Goal: Task Accomplishment & Management: Manage account settings

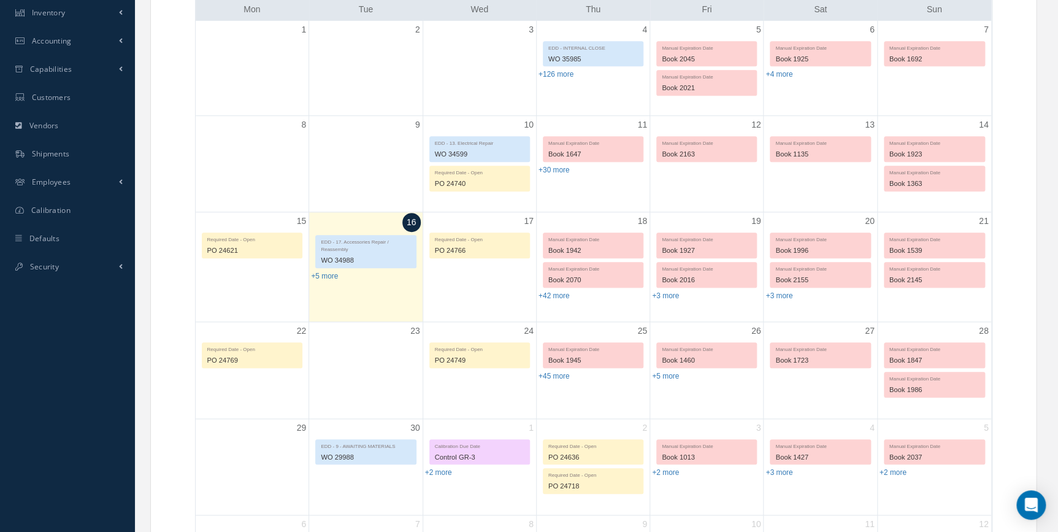
scroll to position [278, 0]
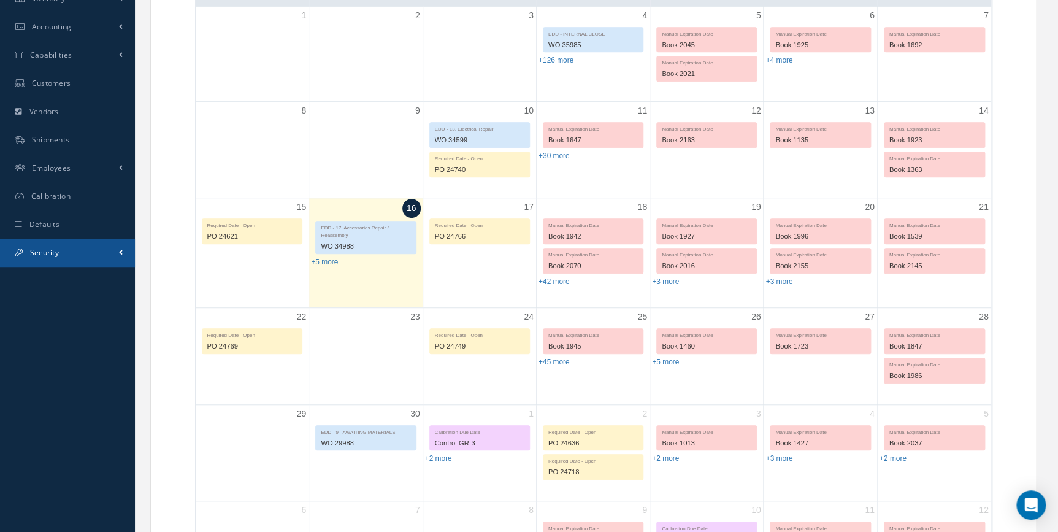
click at [46, 255] on span "Security" at bounding box center [44, 252] width 29 height 10
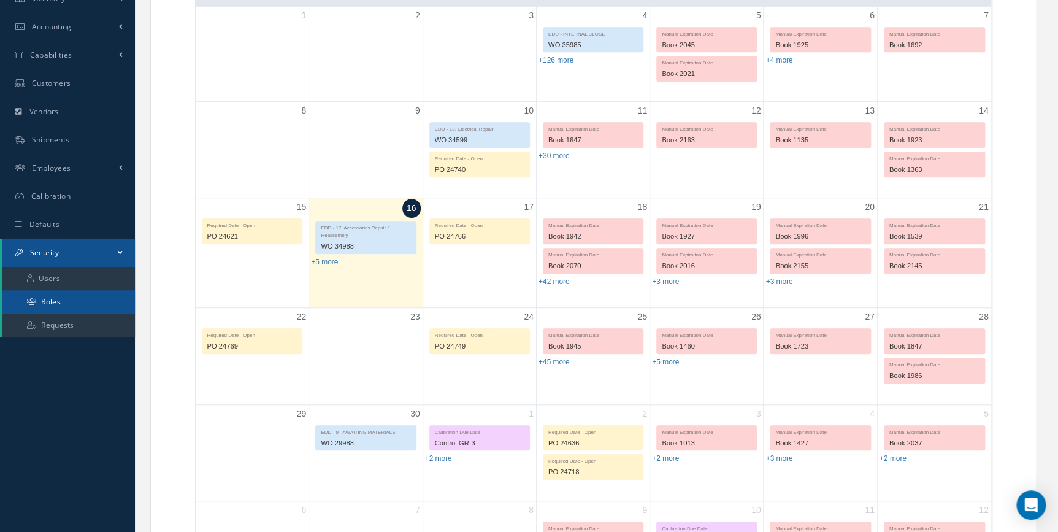
click at [55, 301] on link "Roles" at bounding box center [68, 301] width 132 height 23
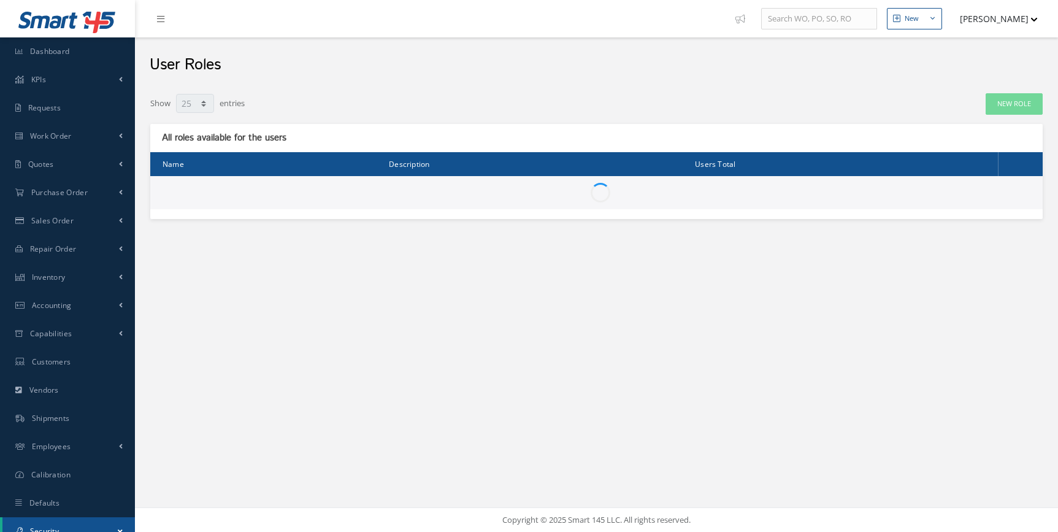
select select "25"
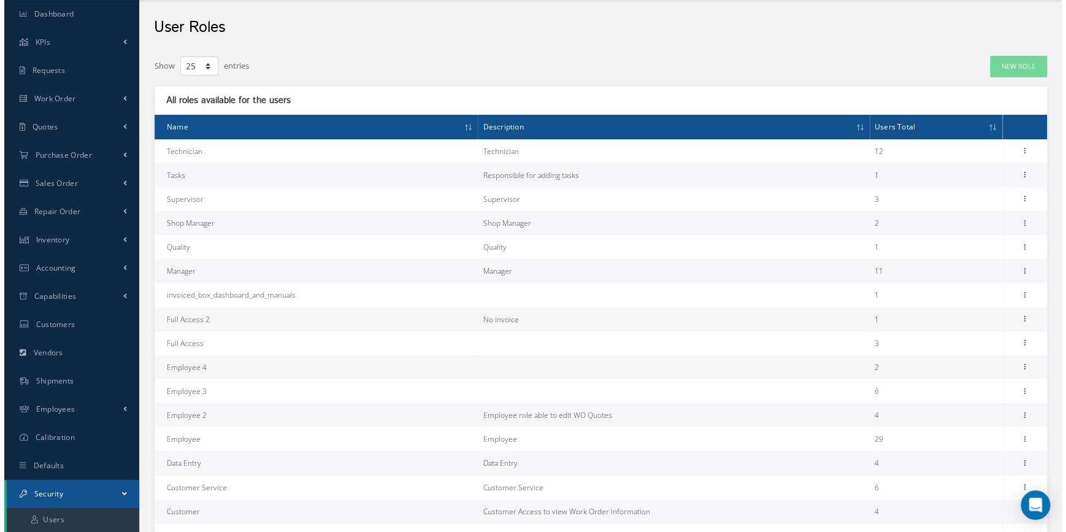
scroll to position [55, 0]
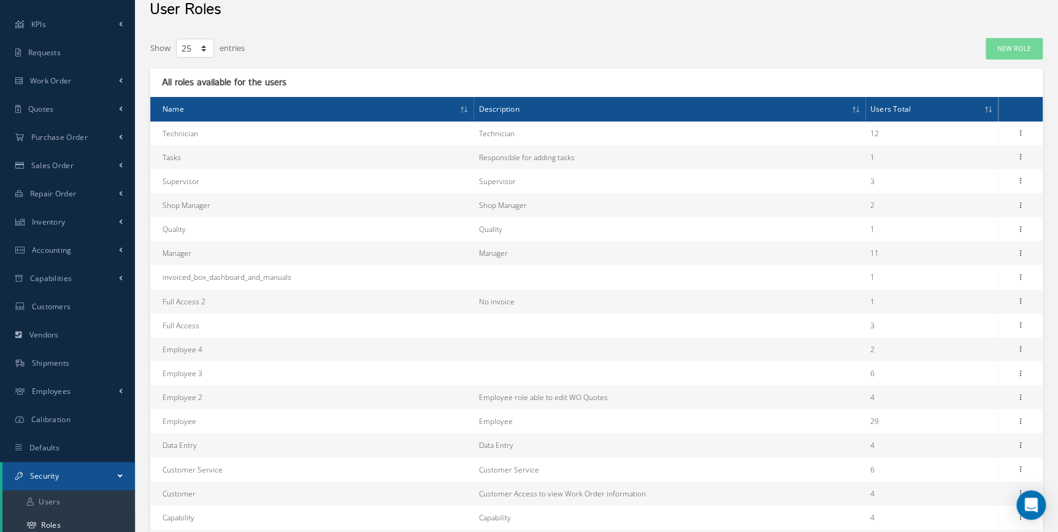
click at [190, 446] on td "Data Entry" at bounding box center [311, 445] width 323 height 24
click at [1018, 441] on icon at bounding box center [1021, 444] width 12 height 10
click at [963, 471] on link "Permissions" at bounding box center [964, 469] width 97 height 16
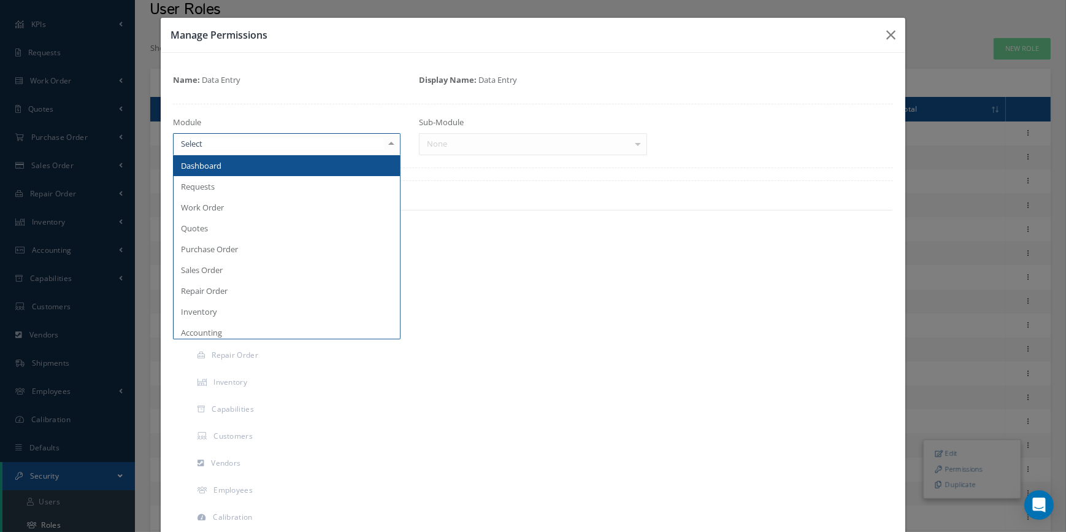
click at [390, 147] on div at bounding box center [391, 144] width 17 height 20
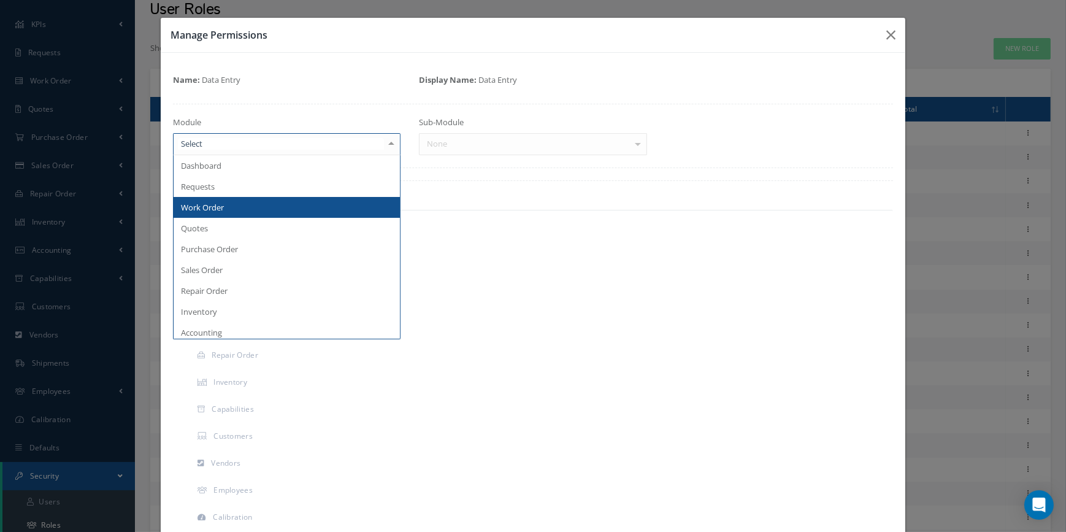
click at [249, 205] on span "Work Order" at bounding box center [287, 207] width 227 height 21
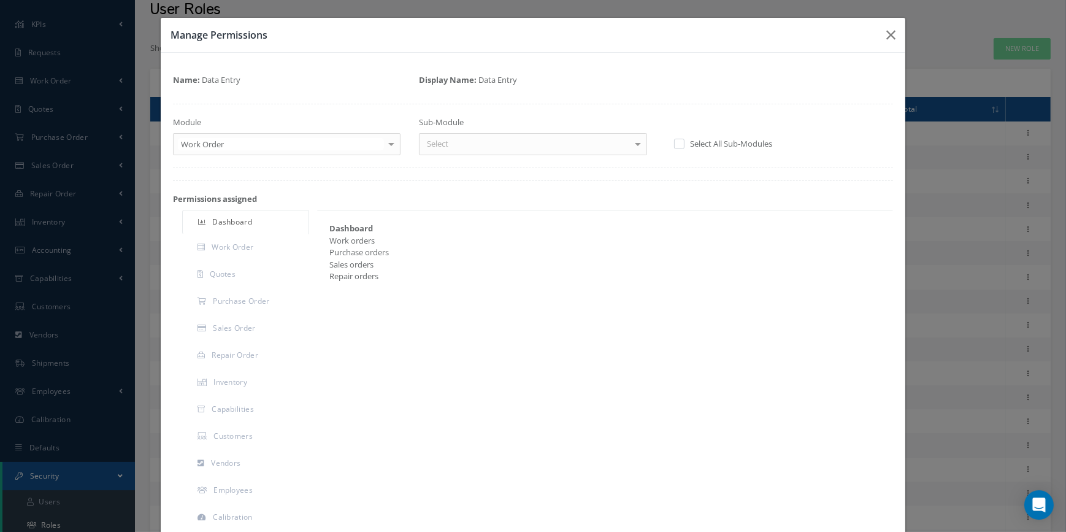
click at [631, 142] on div at bounding box center [637, 144] width 17 height 20
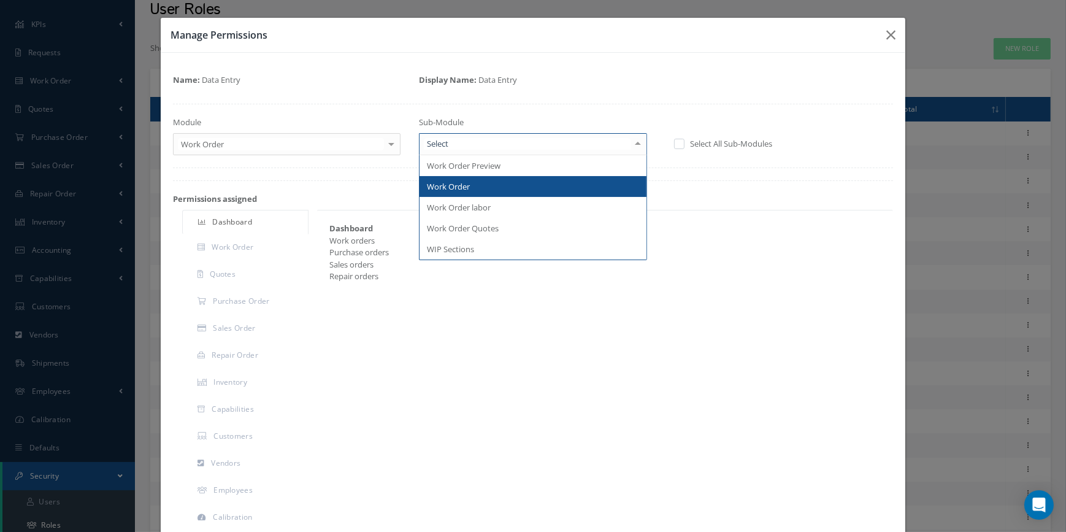
click at [490, 182] on span "Work Order" at bounding box center [533, 186] width 227 height 21
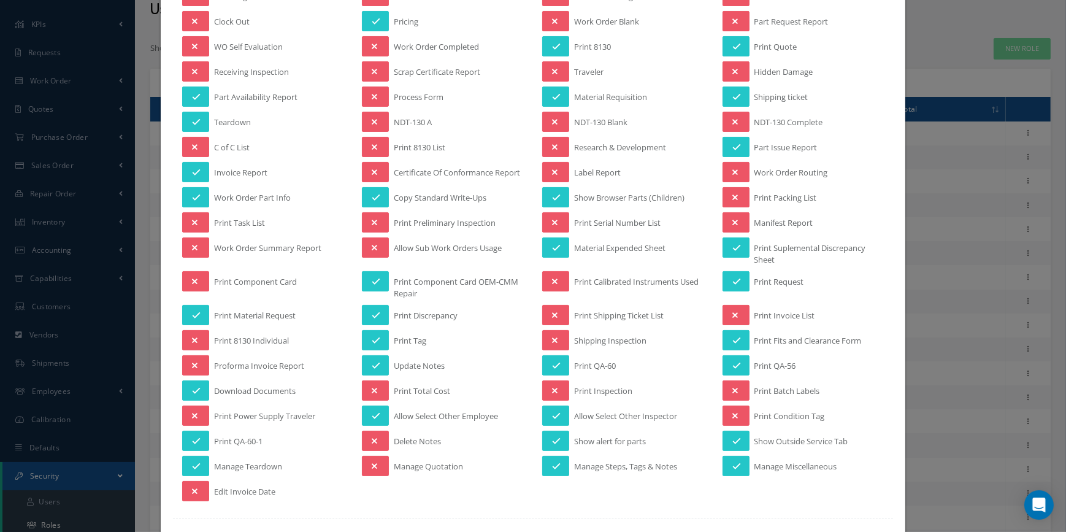
scroll to position [334, 0]
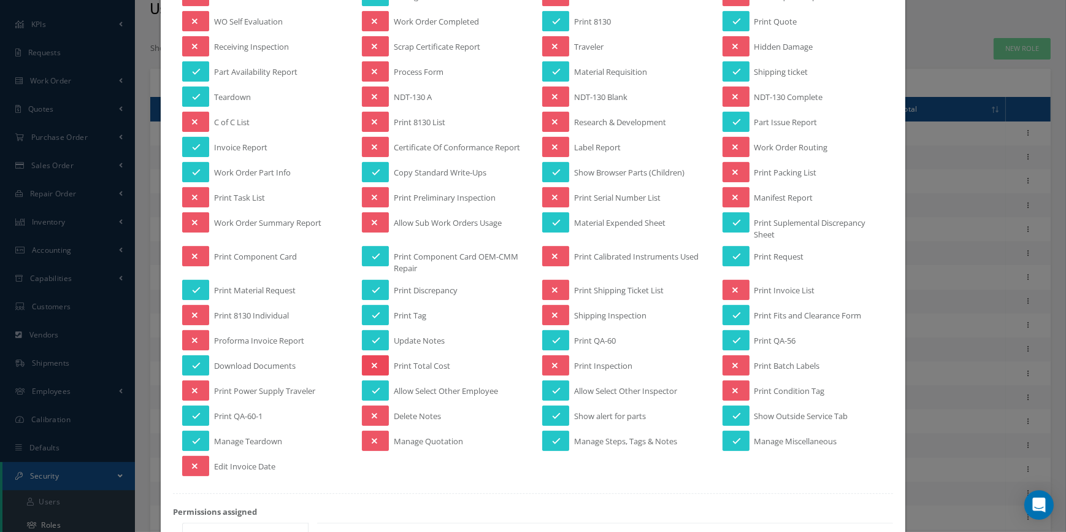
click at [380, 369] on button at bounding box center [375, 365] width 27 height 20
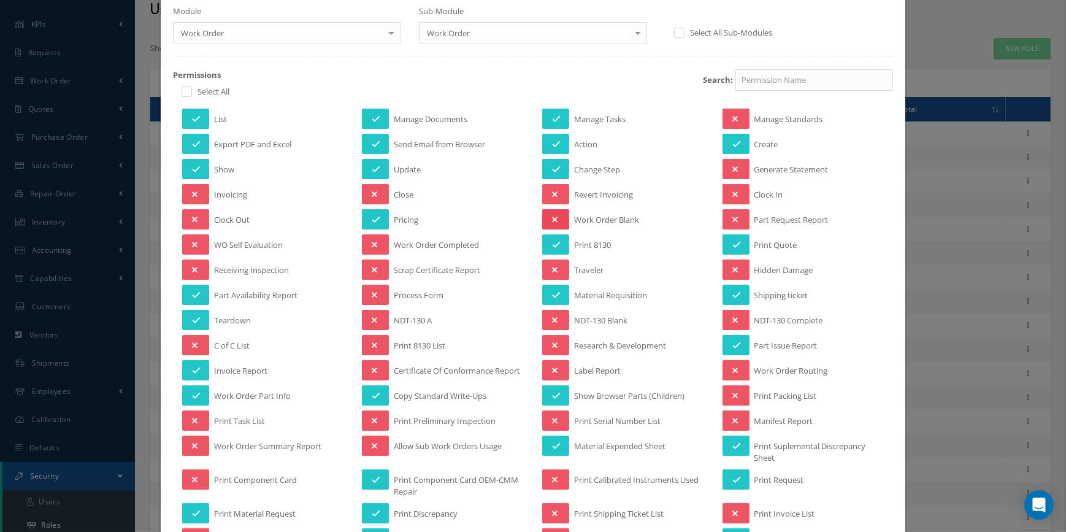
click at [552, 216] on icon at bounding box center [555, 219] width 6 height 9
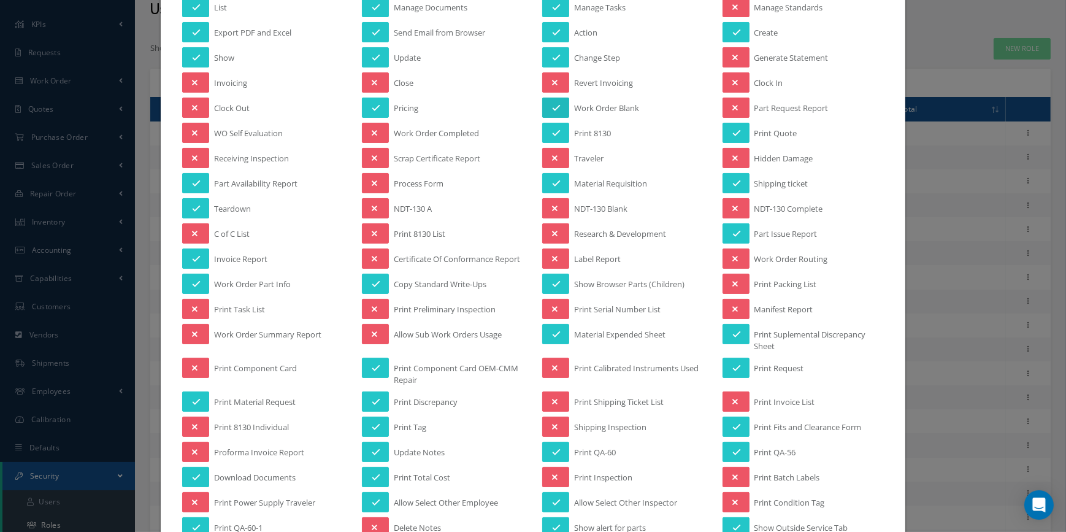
scroll to position [278, 0]
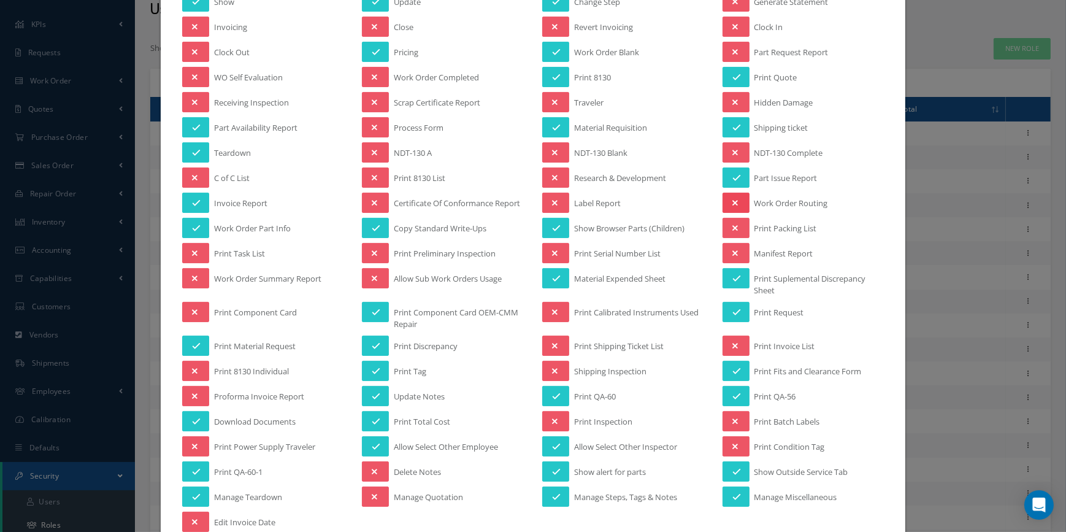
click at [730, 194] on button at bounding box center [736, 203] width 27 height 20
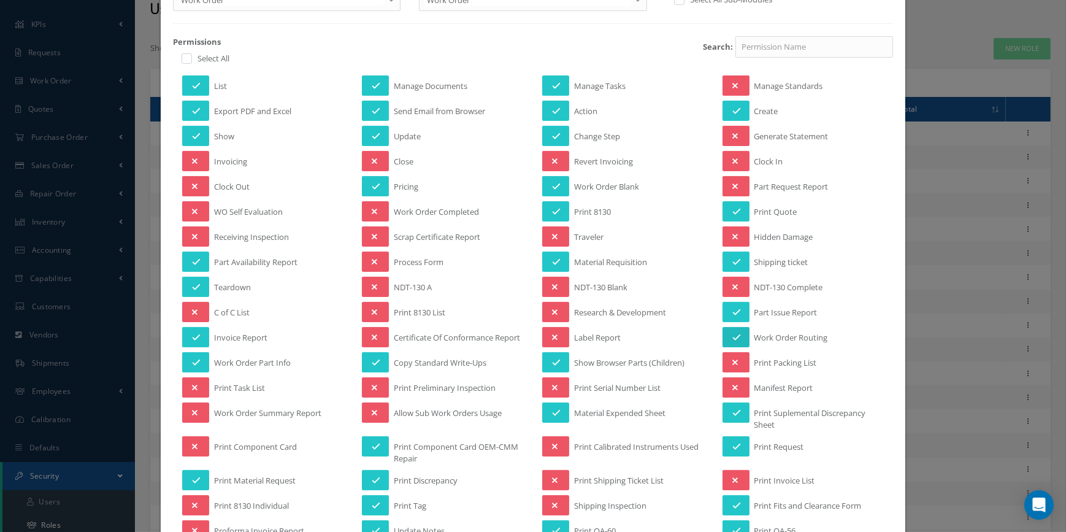
scroll to position [111, 0]
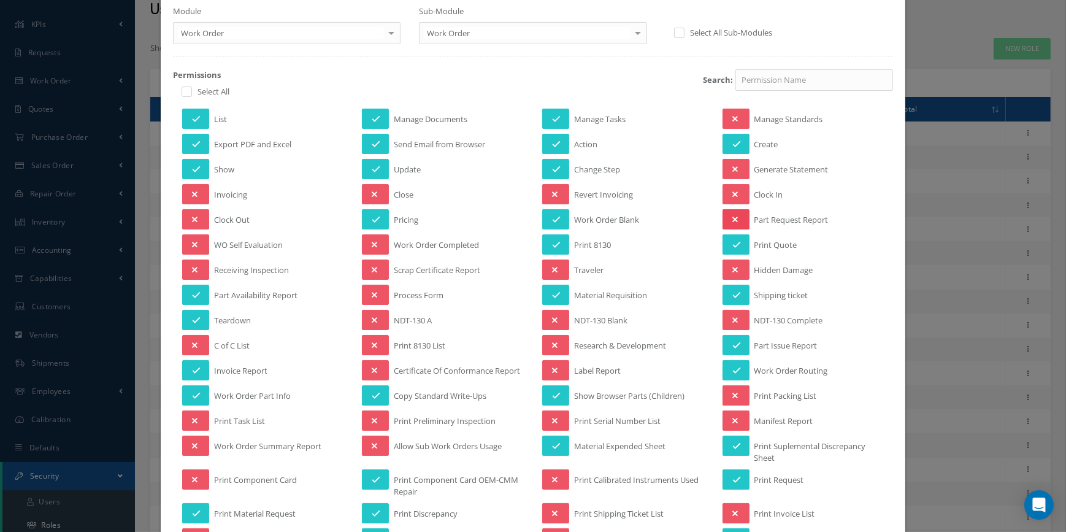
click at [736, 213] on button at bounding box center [736, 219] width 27 height 20
click at [732, 169] on icon at bounding box center [735, 169] width 6 height 9
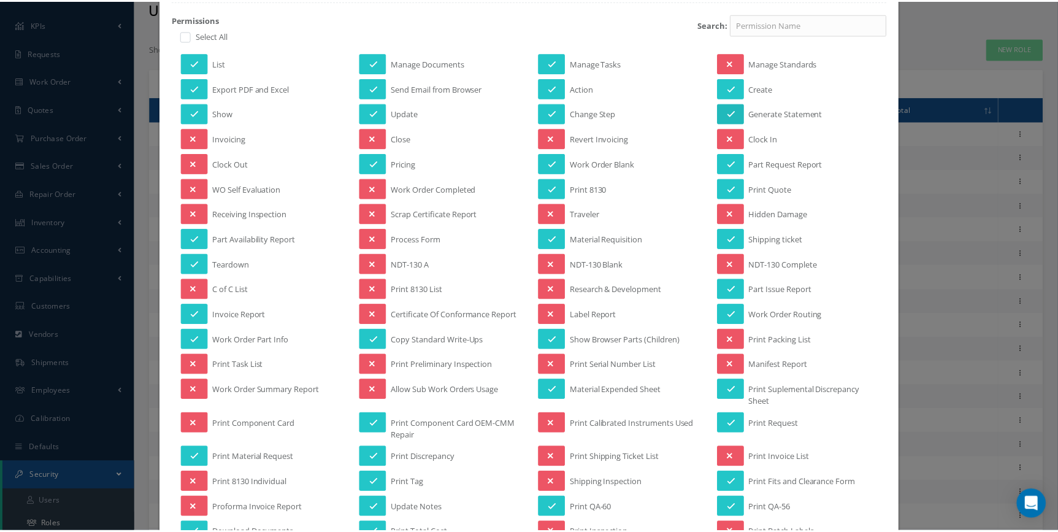
scroll to position [0, 0]
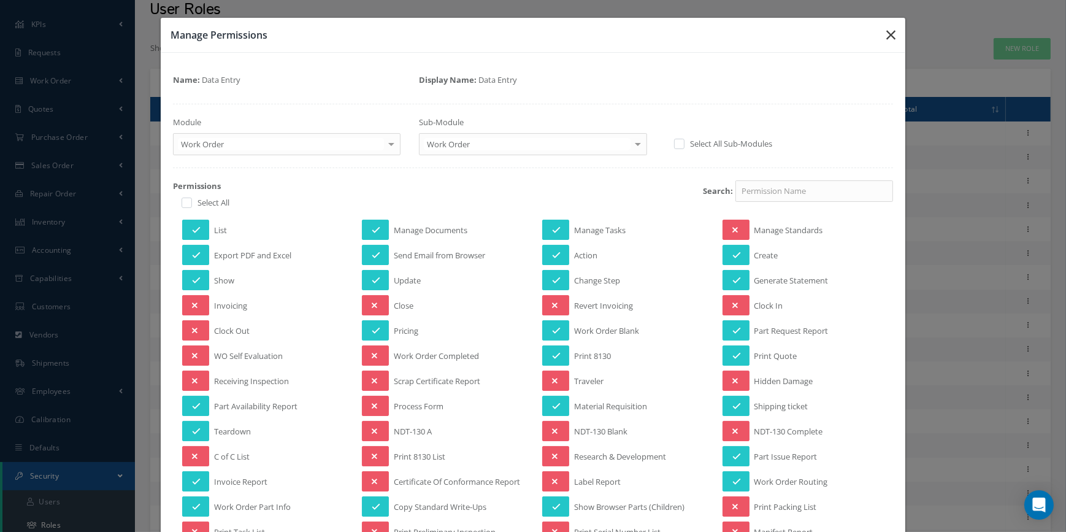
click at [886, 33] on icon "button" at bounding box center [890, 35] width 9 height 15
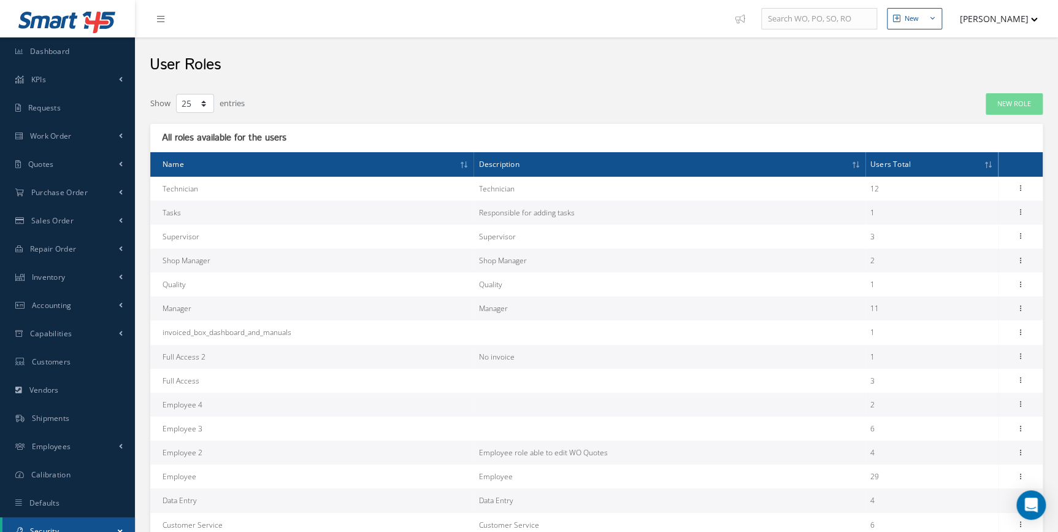
click at [1029, 17] on button "[PERSON_NAME]" at bounding box center [993, 19] width 90 height 24
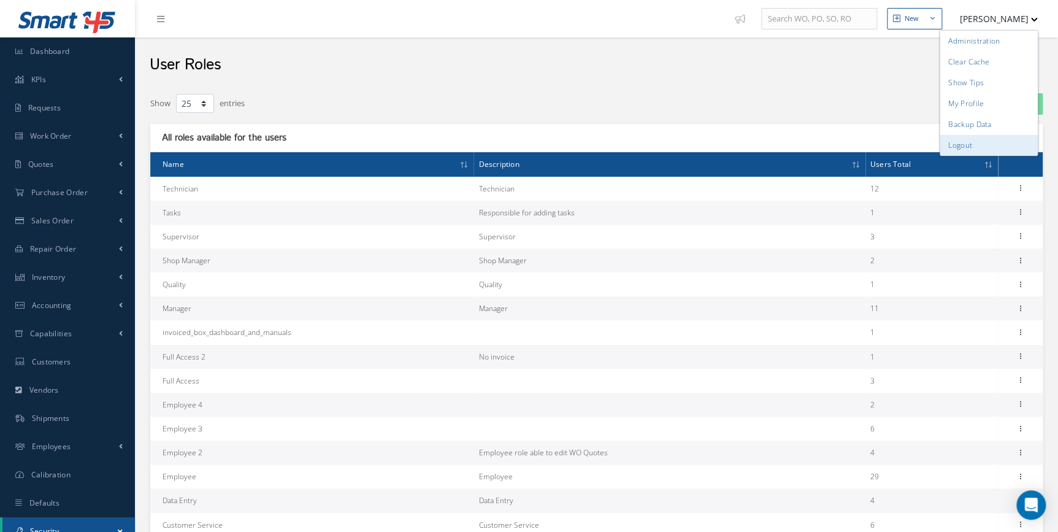
click at [953, 141] on link "Logout" at bounding box center [989, 145] width 98 height 21
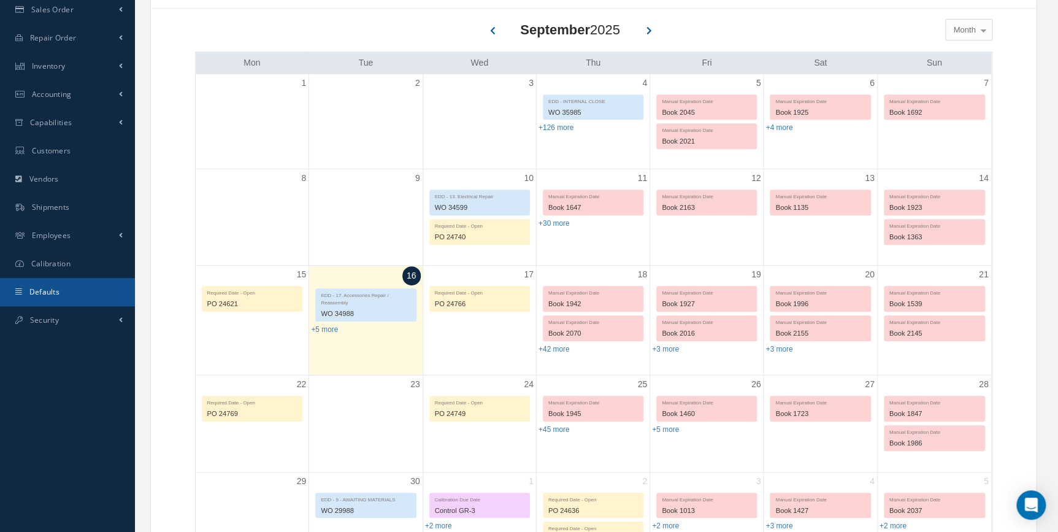
scroll to position [223, 0]
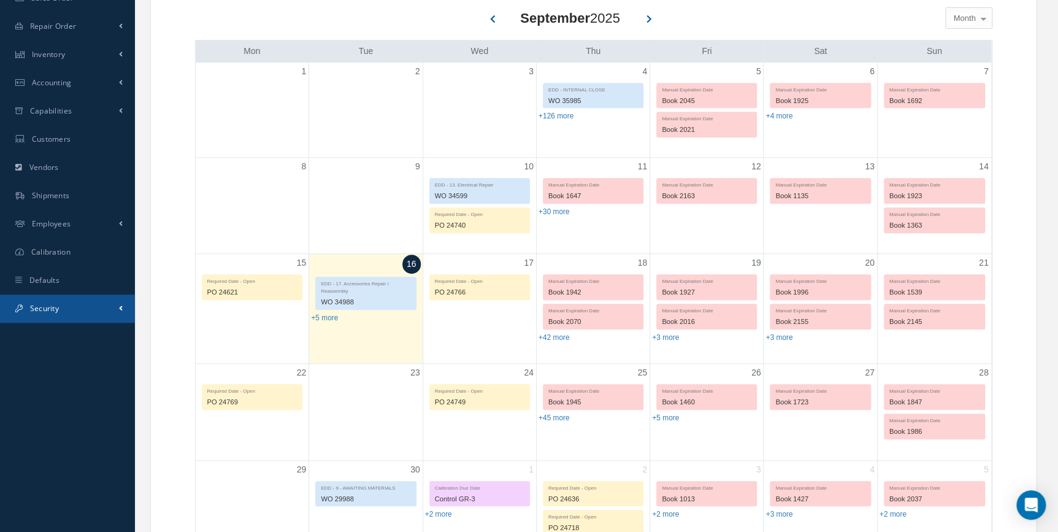
click at [37, 309] on span "Security" at bounding box center [44, 308] width 29 height 10
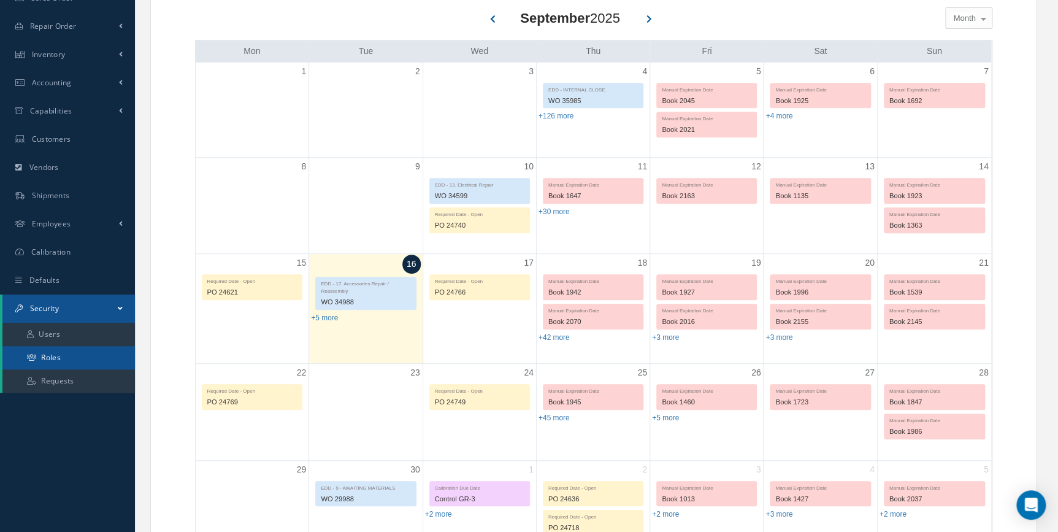
click at [60, 355] on link "Roles" at bounding box center [68, 357] width 132 height 23
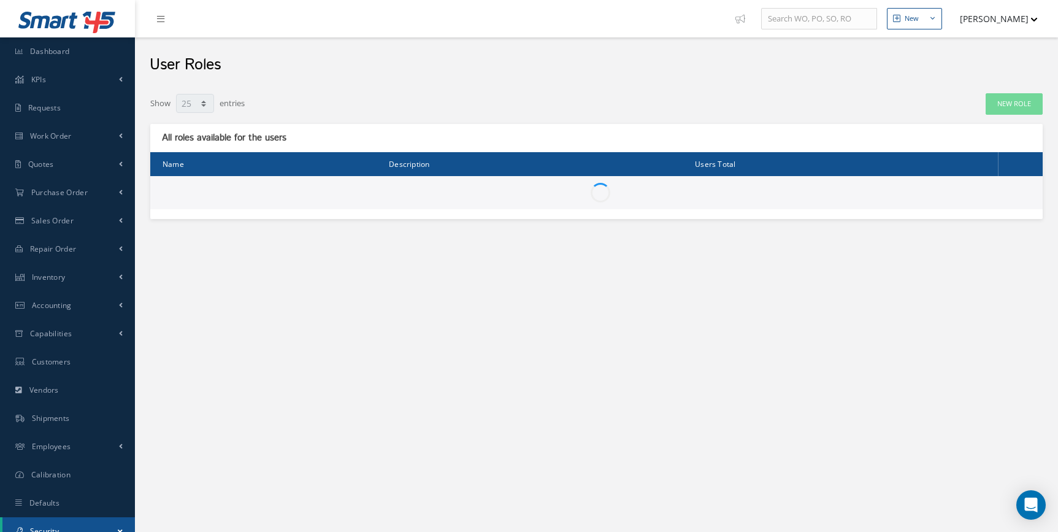
select select "25"
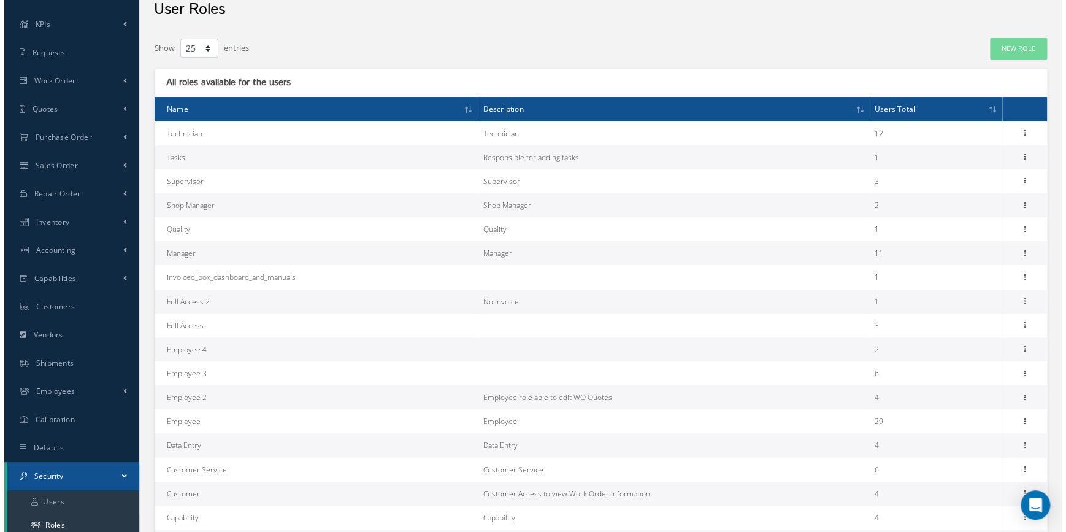
scroll to position [111, 0]
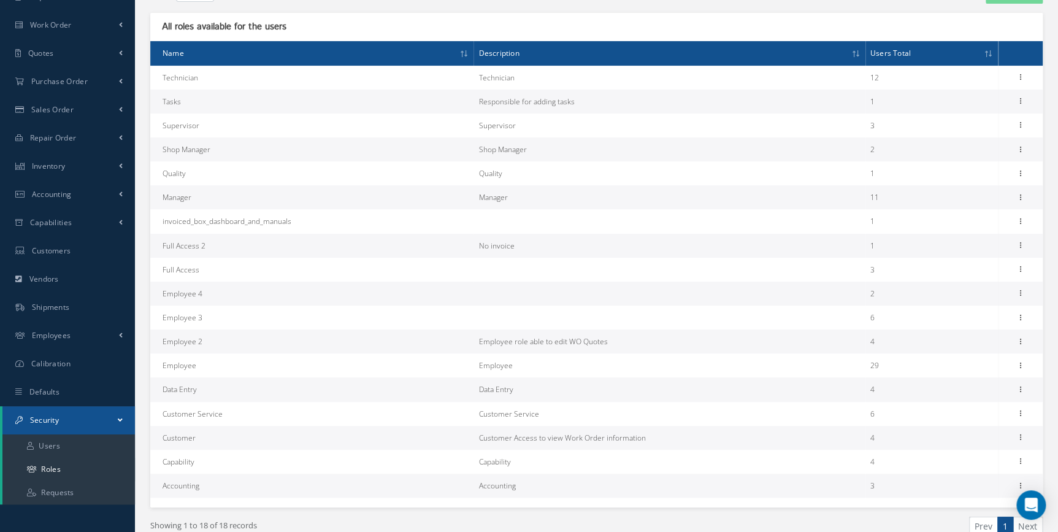
click at [194, 387] on td "Data Entry" at bounding box center [311, 389] width 323 height 24
click at [505, 391] on td "Data Entry" at bounding box center [669, 389] width 391 height 24
click at [1022, 390] on icon at bounding box center [1021, 388] width 12 height 10
click at [964, 416] on link "Permissions" at bounding box center [964, 413] width 97 height 16
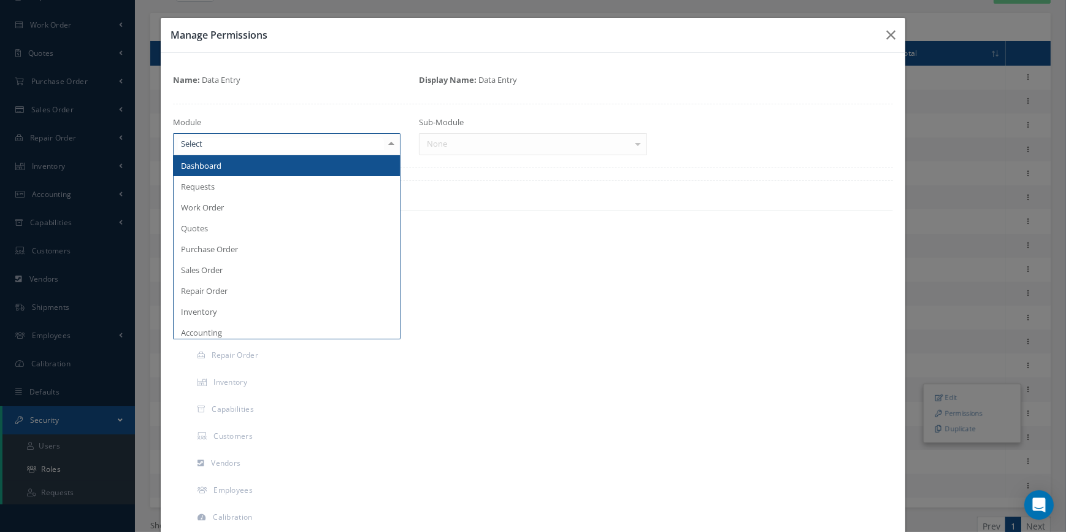
click at [386, 146] on div at bounding box center [391, 144] width 17 height 20
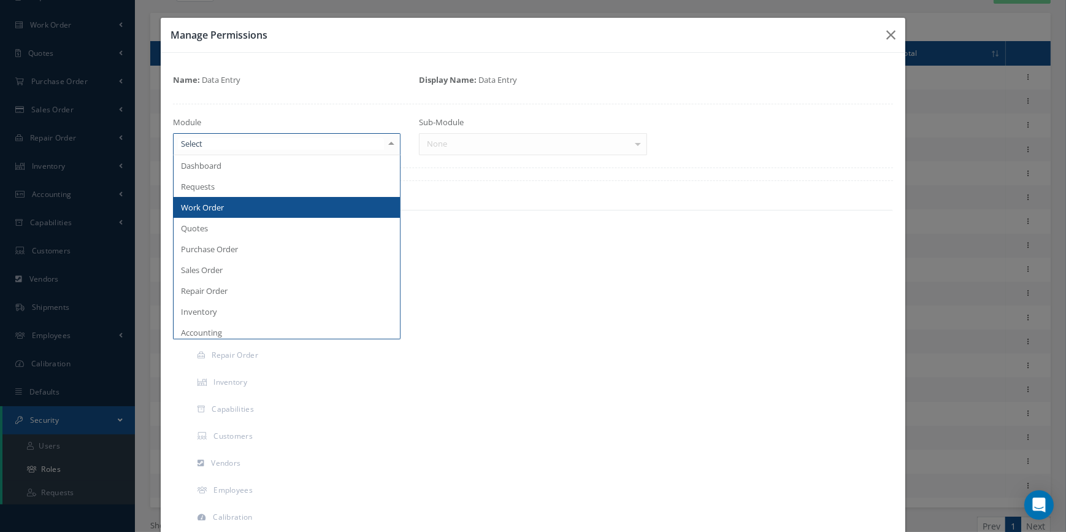
click at [195, 208] on span "Work Order" at bounding box center [202, 207] width 43 height 11
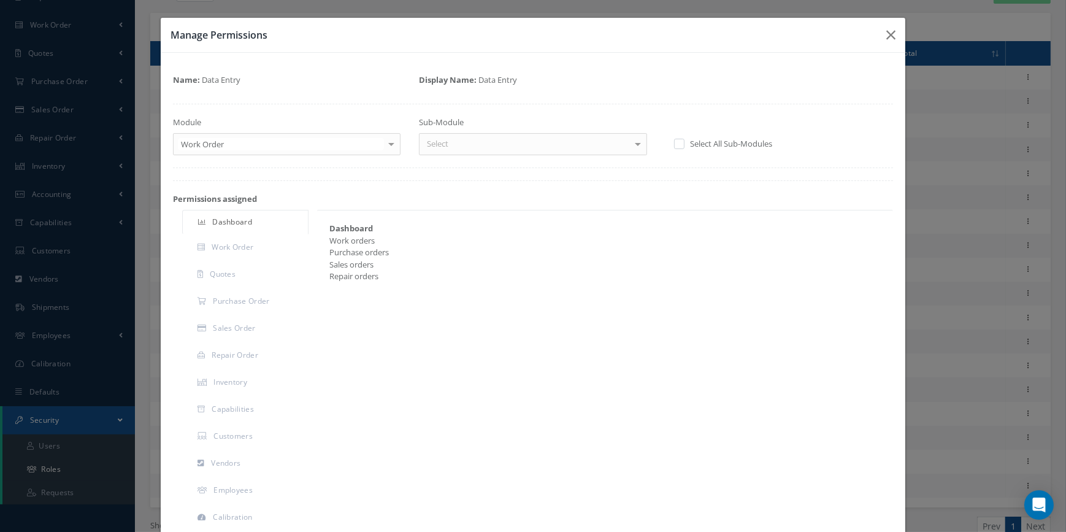
click at [632, 143] on div at bounding box center [637, 144] width 17 height 20
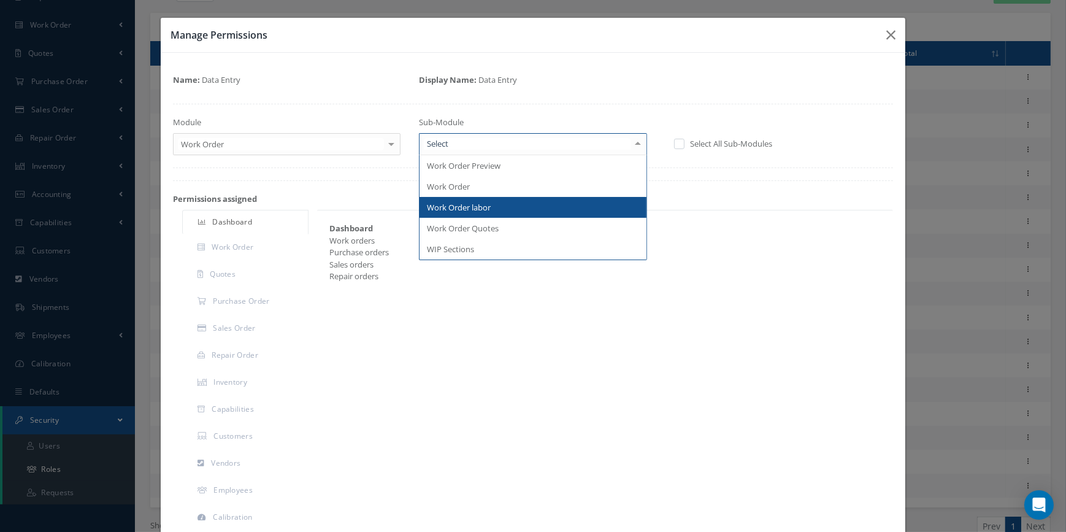
click at [481, 202] on span "Work Order labor" at bounding box center [459, 207] width 64 height 11
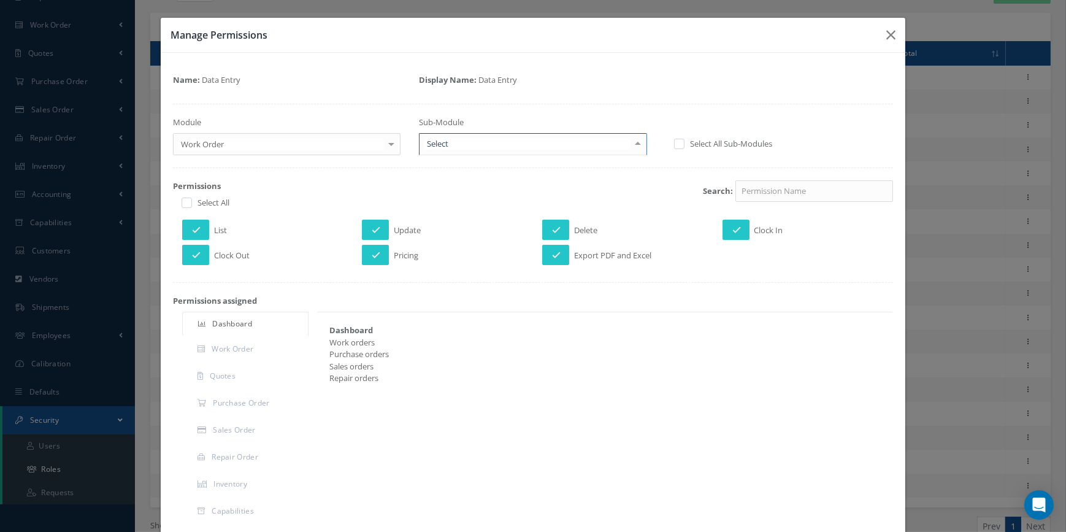
click at [637, 150] on div at bounding box center [637, 144] width 17 height 20
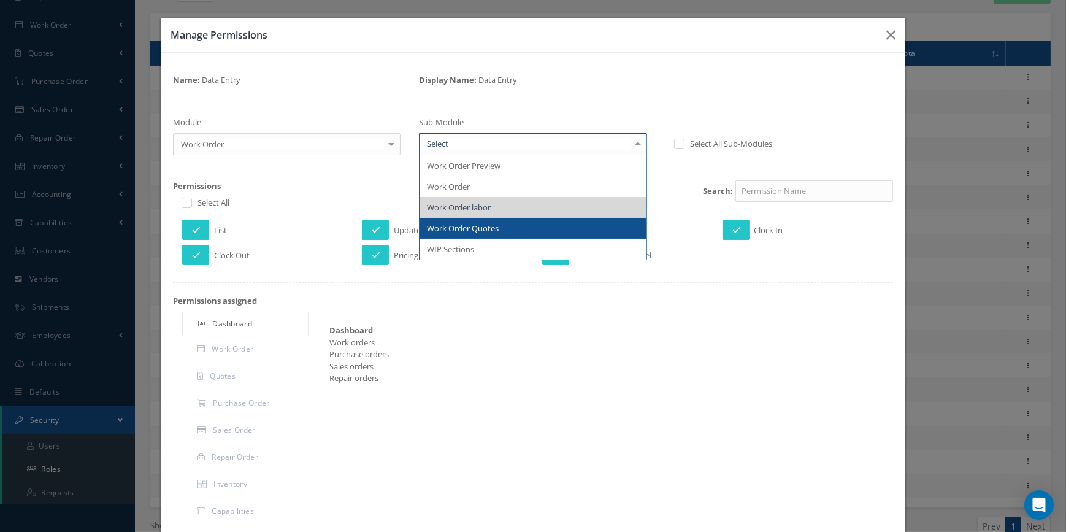
click at [540, 225] on span "Work Order Quotes" at bounding box center [533, 228] width 227 height 21
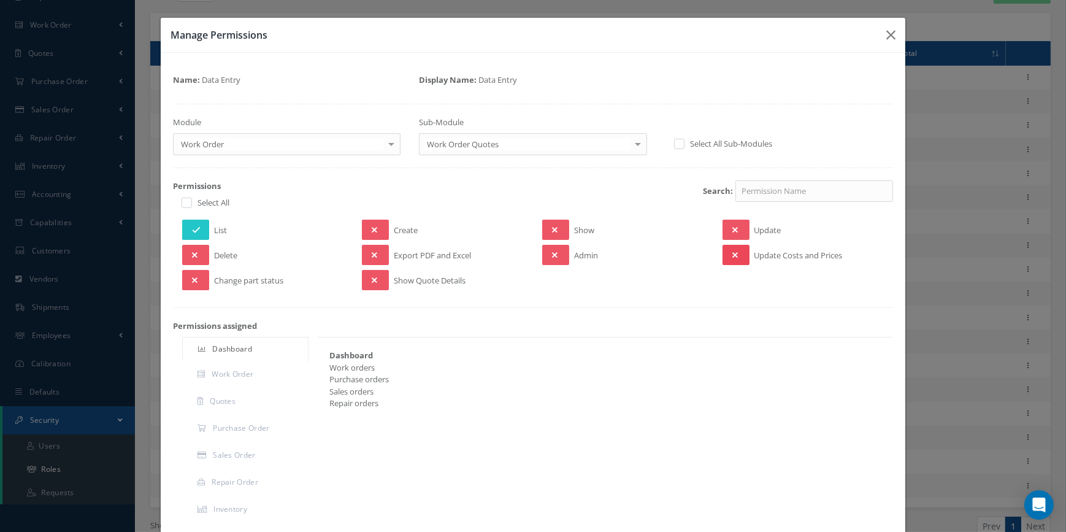
click at [732, 255] on button at bounding box center [736, 255] width 27 height 20
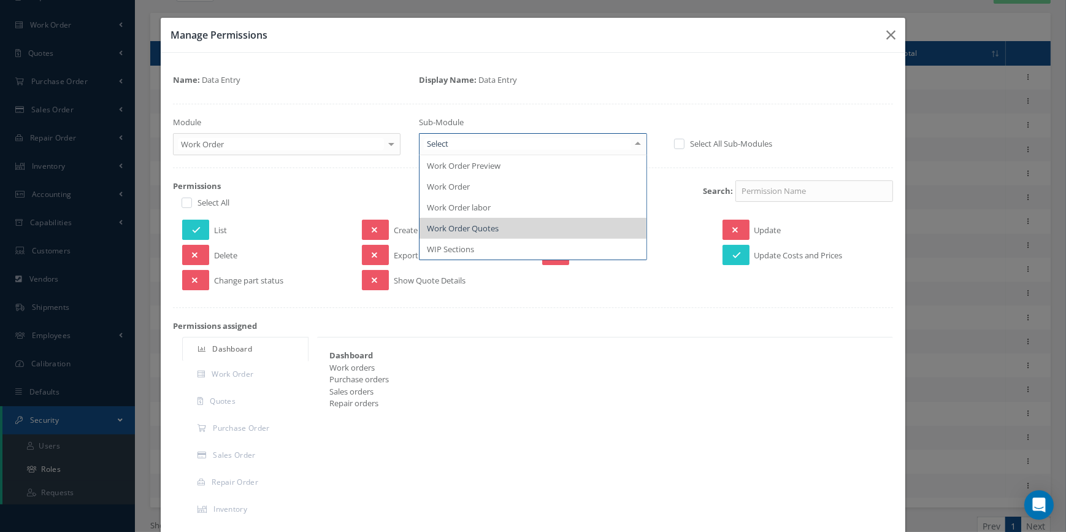
click at [632, 144] on div at bounding box center [637, 144] width 17 height 20
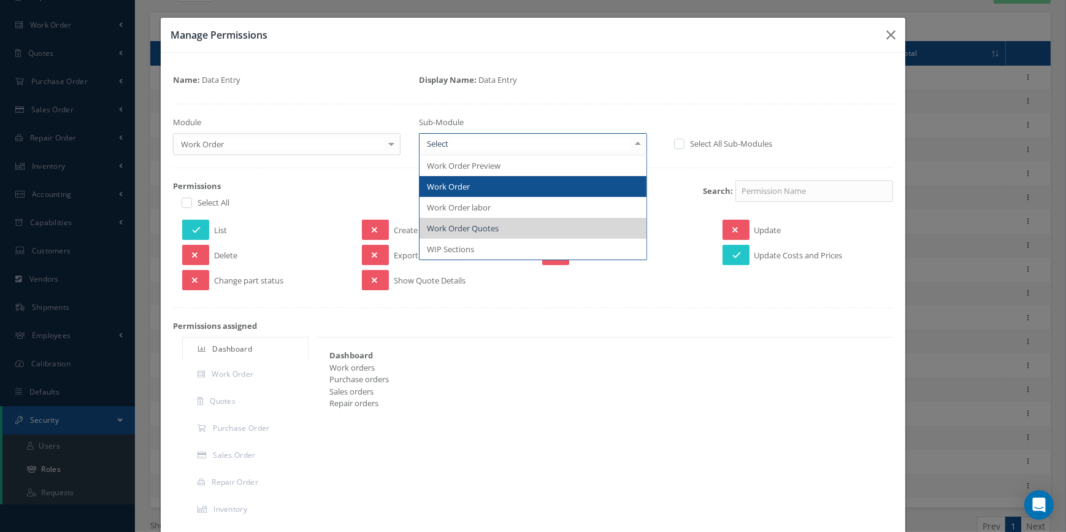
click at [448, 186] on span "Work Order" at bounding box center [448, 186] width 43 height 11
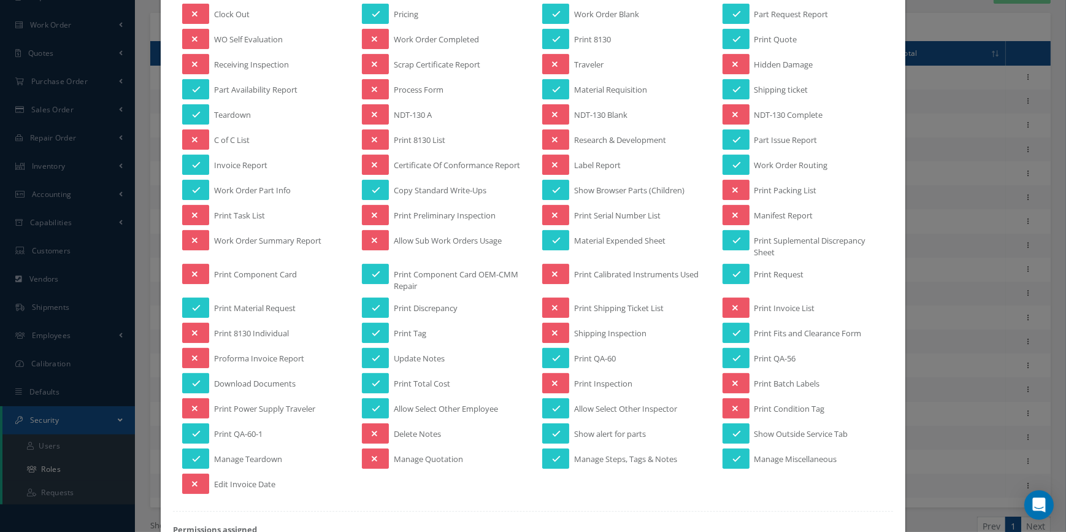
scroll to position [390, 0]
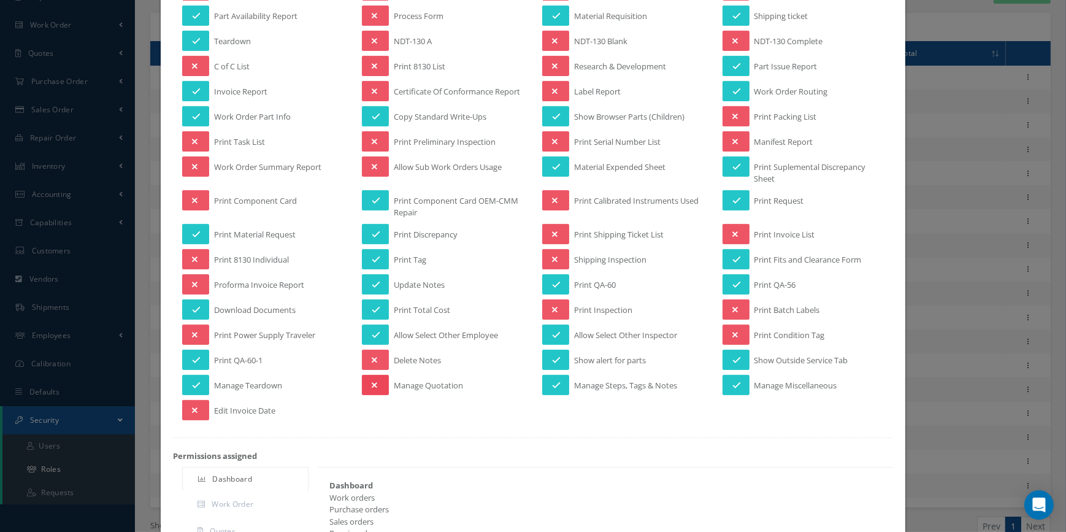
click at [372, 390] on icon at bounding box center [375, 385] width 6 height 9
click at [198, 176] on button at bounding box center [195, 166] width 27 height 20
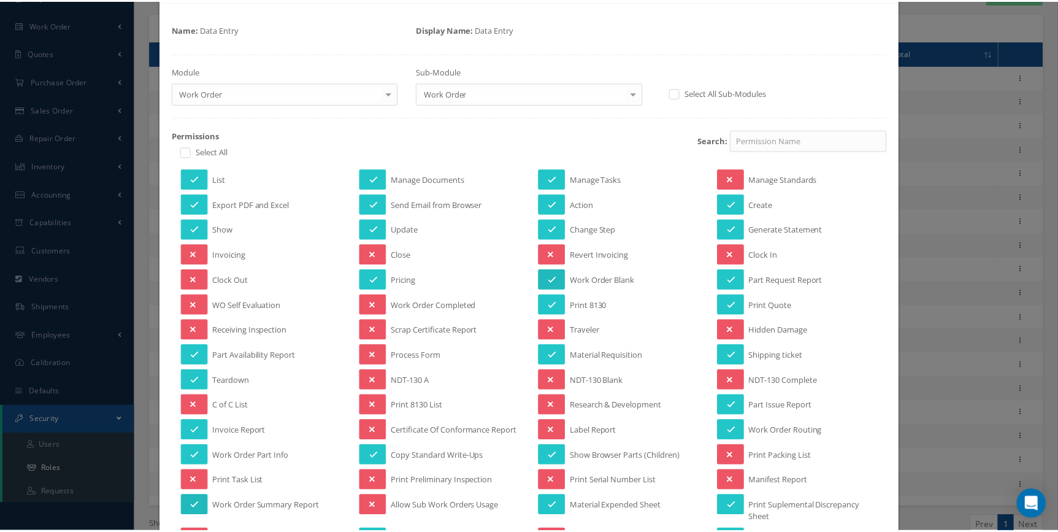
scroll to position [0, 0]
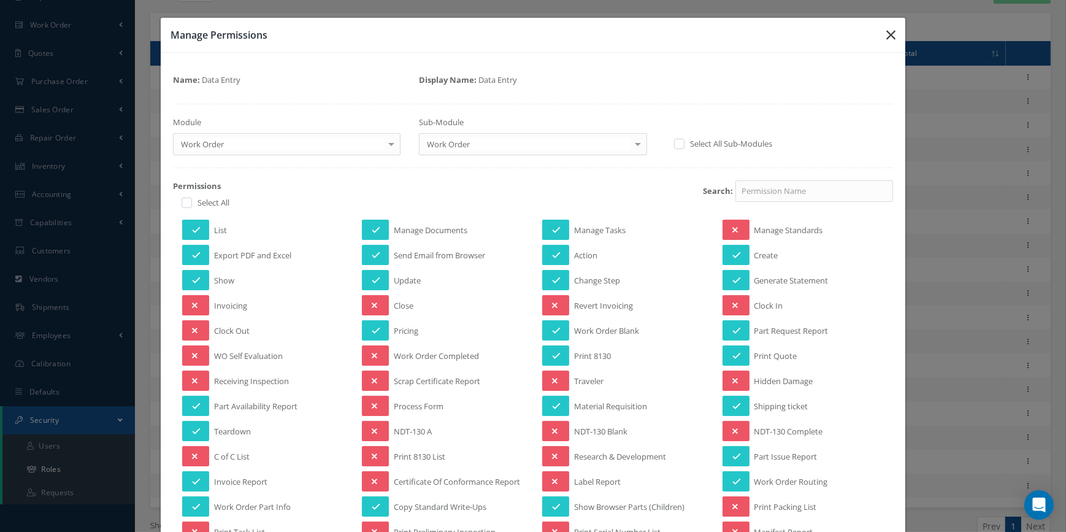
click at [886, 33] on icon "button" at bounding box center [890, 35] width 9 height 15
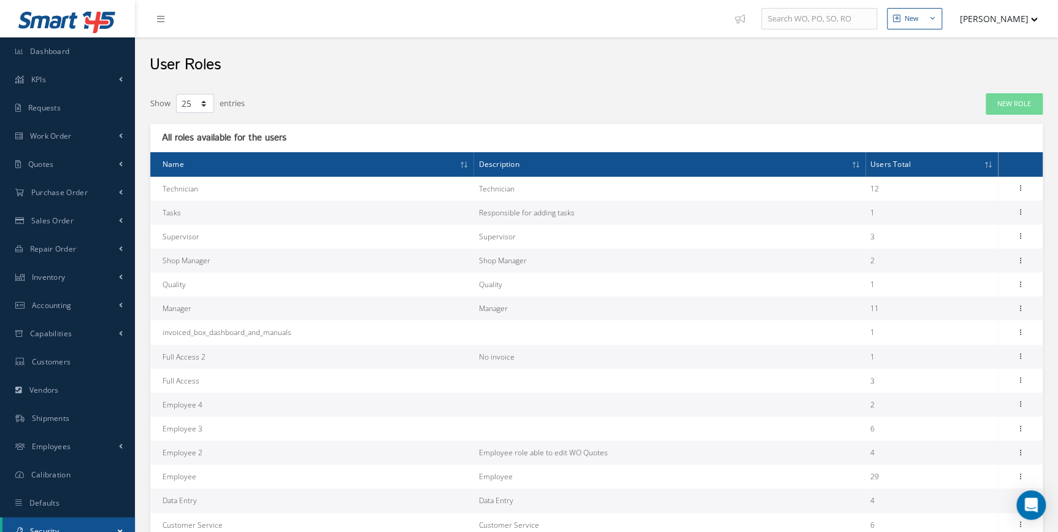
click at [1035, 17] on button "[PERSON_NAME]" at bounding box center [993, 19] width 90 height 24
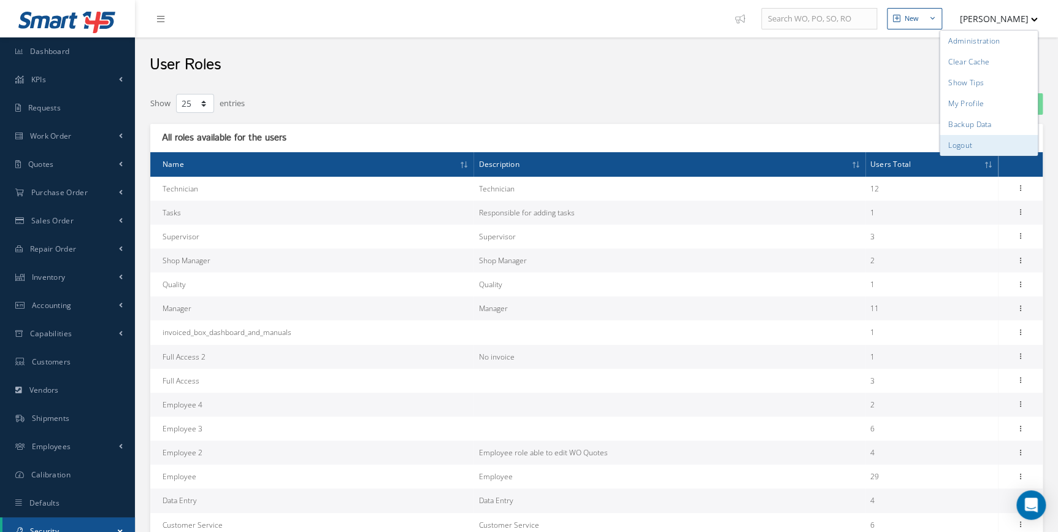
click at [956, 148] on link "Logout" at bounding box center [989, 145] width 98 height 21
